Goal: Find specific page/section: Find specific page/section

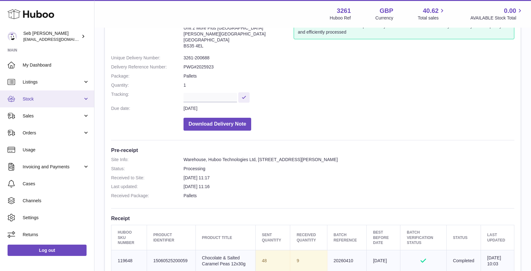
click at [32, 92] on link "Stock" at bounding box center [47, 99] width 94 height 17
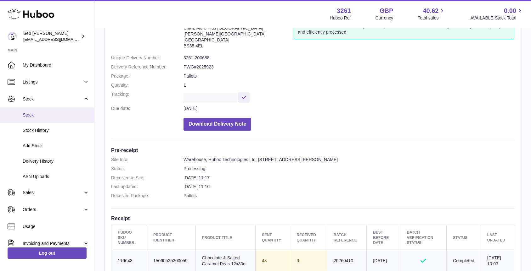
click at [27, 115] on span "Stock" at bounding box center [56, 115] width 67 height 6
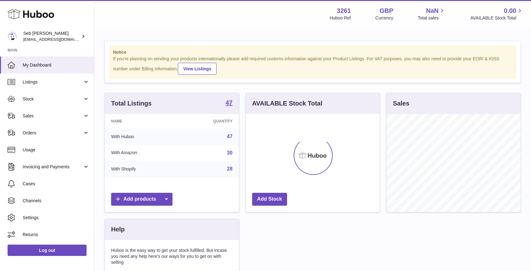
scroll to position [98, 134]
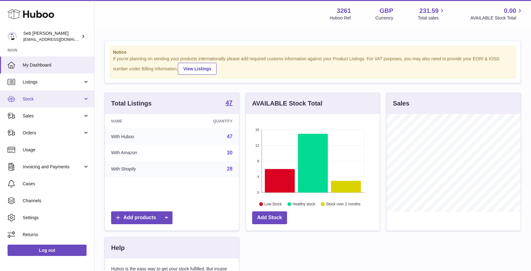
click at [27, 101] on span "Stock" at bounding box center [53, 99] width 60 height 6
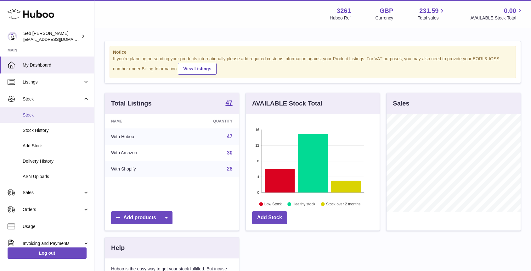
click at [30, 115] on span "Stock" at bounding box center [56, 115] width 67 height 6
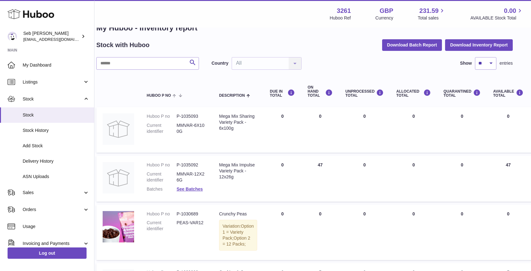
scroll to position [0, 8]
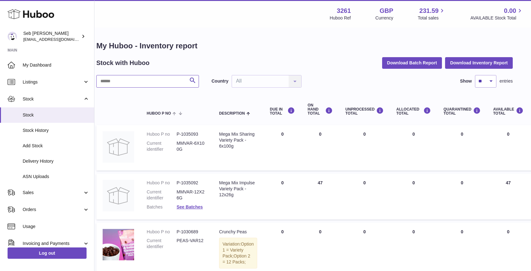
click at [160, 85] on input "text" at bounding box center [147, 81] width 103 height 13
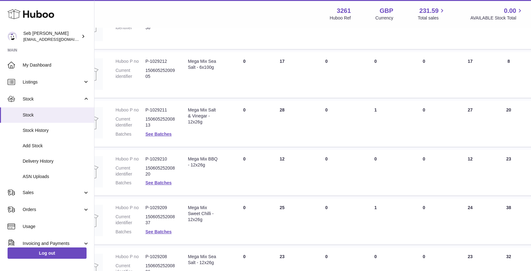
scroll to position [320, 39]
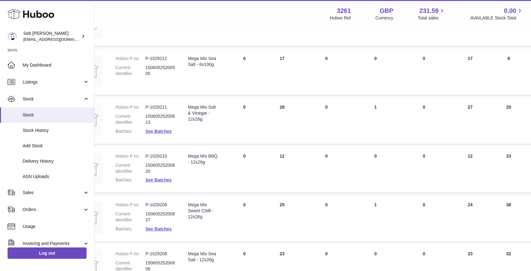
type input "****"
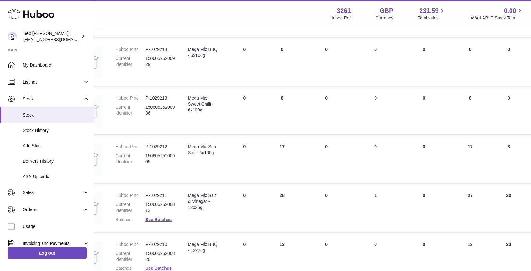
scroll to position [225, 39]
